Goal: Transaction & Acquisition: Purchase product/service

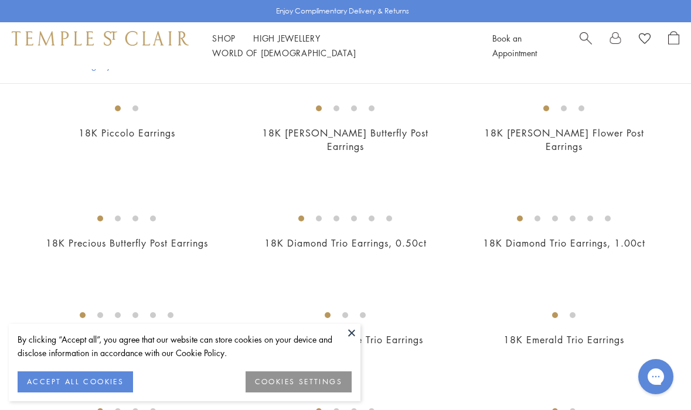
scroll to position [411, 0]
click at [0, 0] on img at bounding box center [0, 0] width 0 height 0
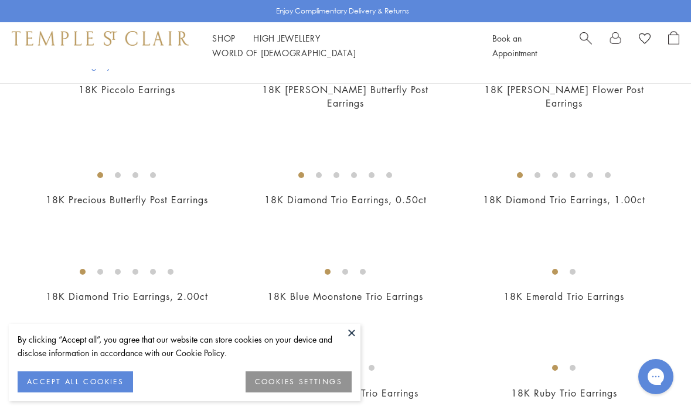
scroll to position [458, 0]
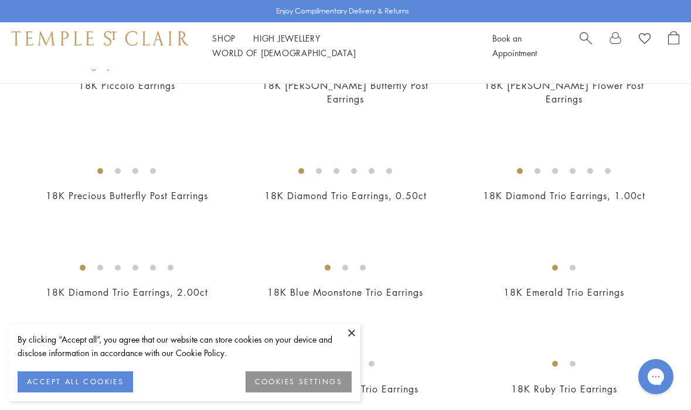
click at [0, 0] on img at bounding box center [0, 0] width 0 height 0
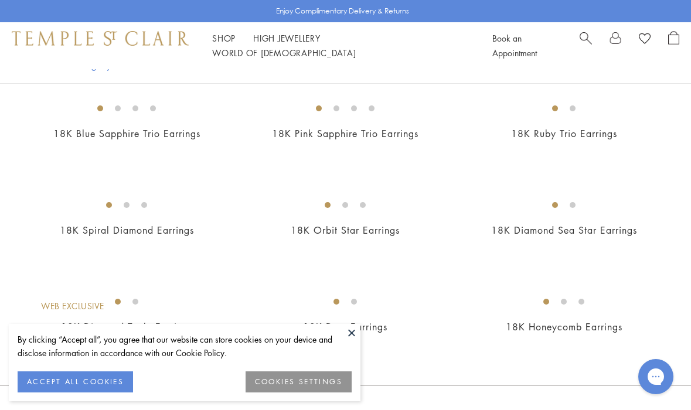
scroll to position [714, 0]
click at [0, 0] on img at bounding box center [0, 0] width 0 height 0
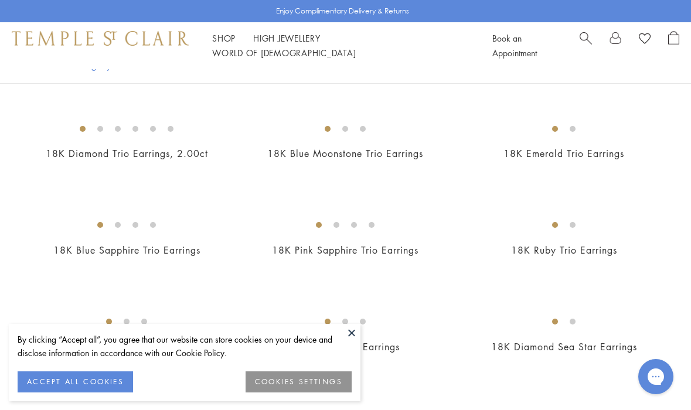
scroll to position [385, 0]
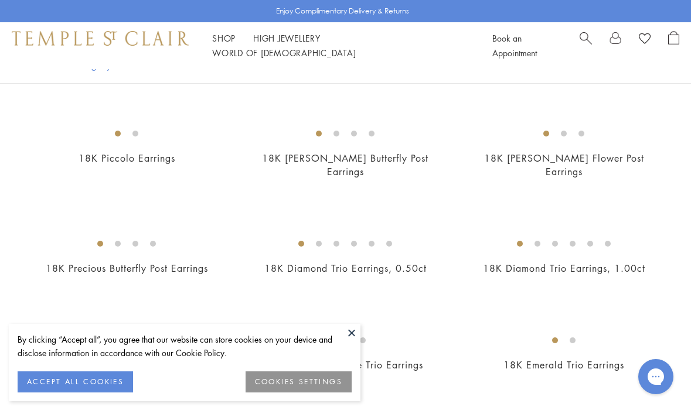
click at [0, 0] on img at bounding box center [0, 0] width 0 height 0
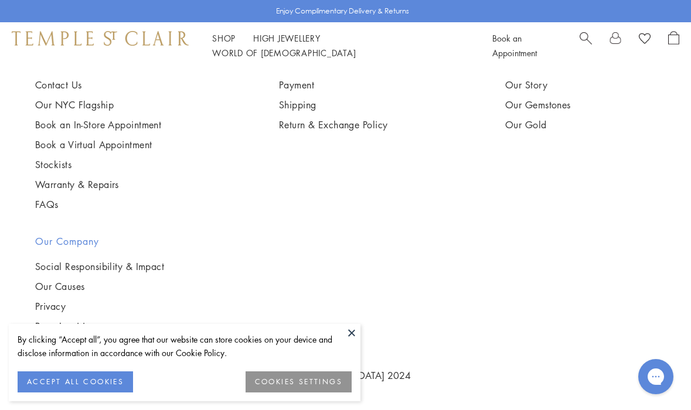
scroll to position [1513, 0]
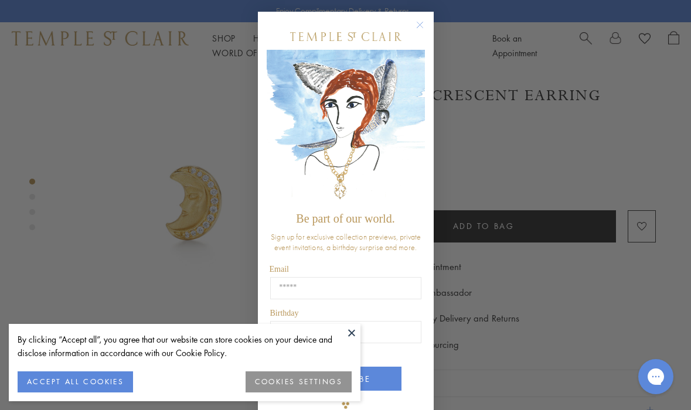
click at [418, 22] on circle "Close dialog" at bounding box center [420, 25] width 14 height 14
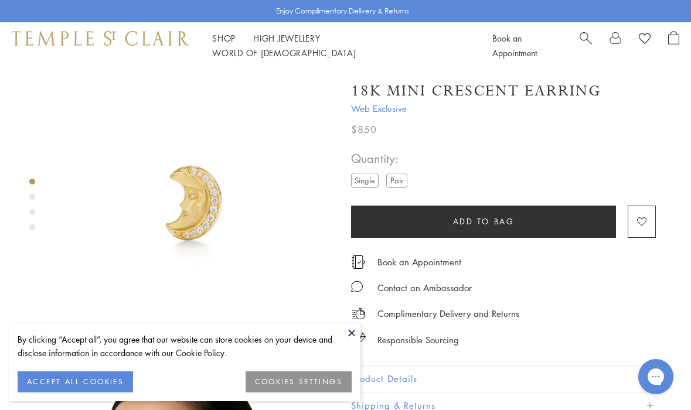
click at [94, 380] on button "ACCEPT ALL COOKIES" at bounding box center [75, 382] width 115 height 21
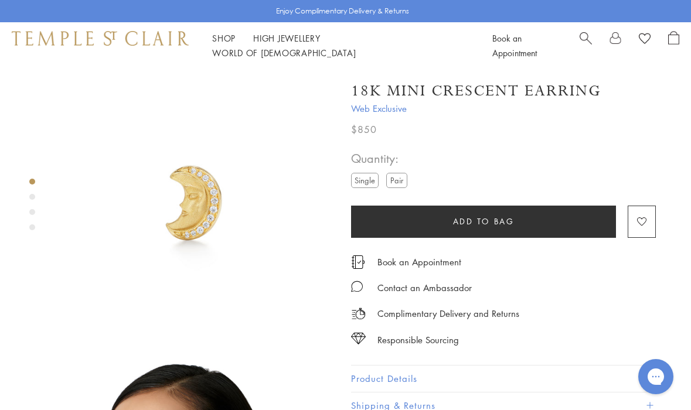
click at [400, 180] on label "Pair" at bounding box center [396, 180] width 21 height 15
